Goal: Task Accomplishment & Management: Complete application form

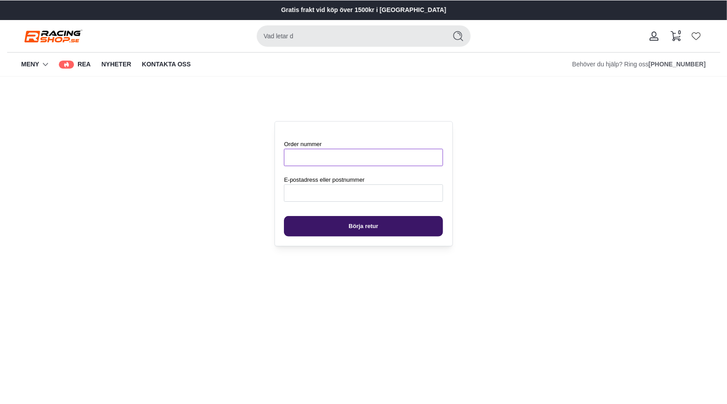
click at [312, 159] on input "Order nummer" at bounding box center [363, 157] width 159 height 17
click at [153, 37] on div "Logga in Meny Alla handskar" at bounding box center [363, 36] width 713 height 33
click at [61, 35] on img at bounding box center [52, 36] width 62 height 16
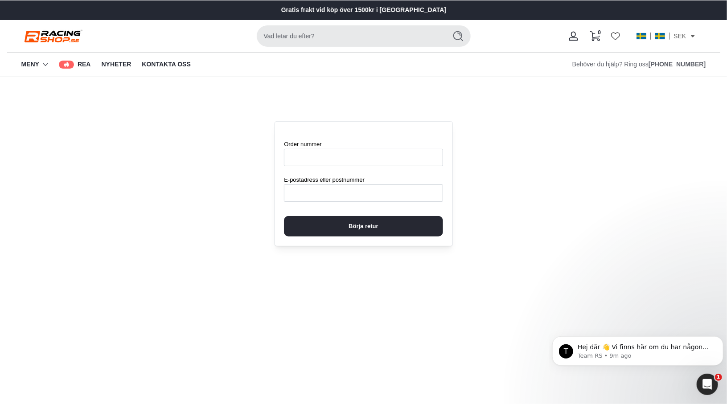
click at [66, 38] on img at bounding box center [52, 36] width 62 height 16
